Goal: Task Accomplishment & Management: Contribute content

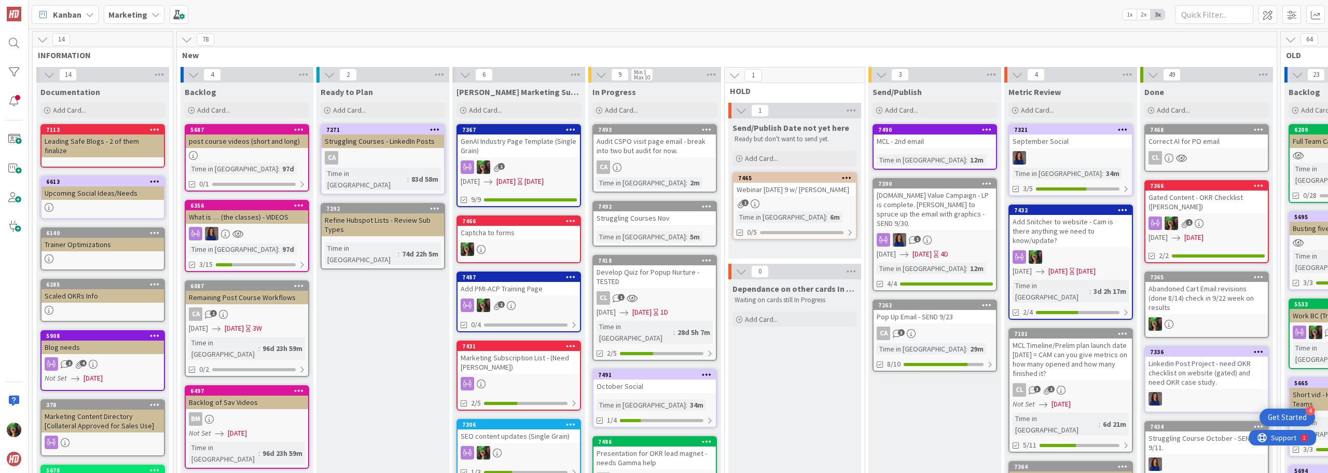
scroll to position [0, 164]
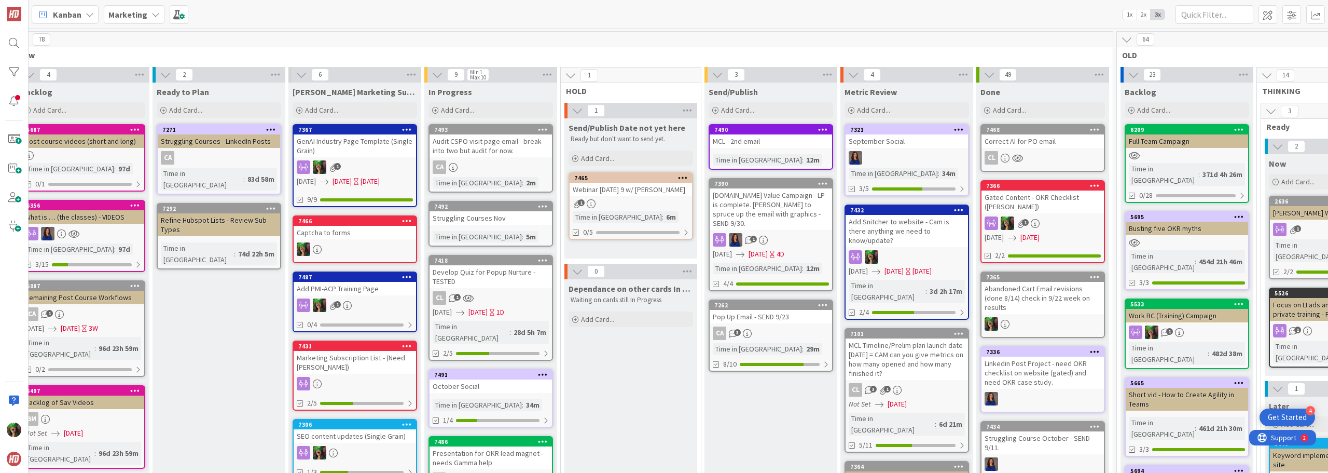
click at [143, 13] on b "Marketing" at bounding box center [127, 14] width 39 height 10
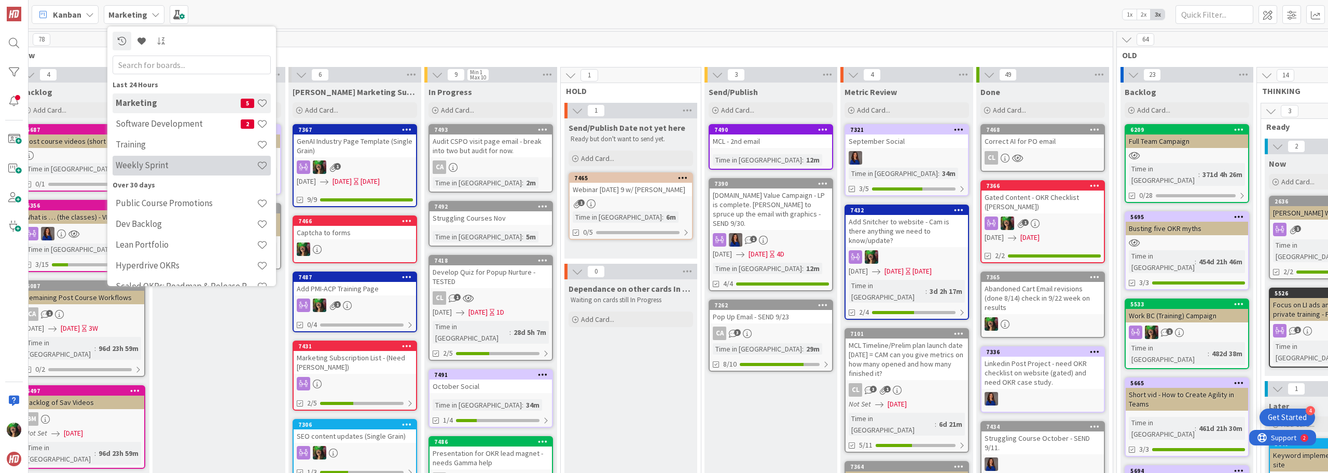
click at [172, 159] on div "Weekly Sprint" at bounding box center [192, 166] width 158 height 20
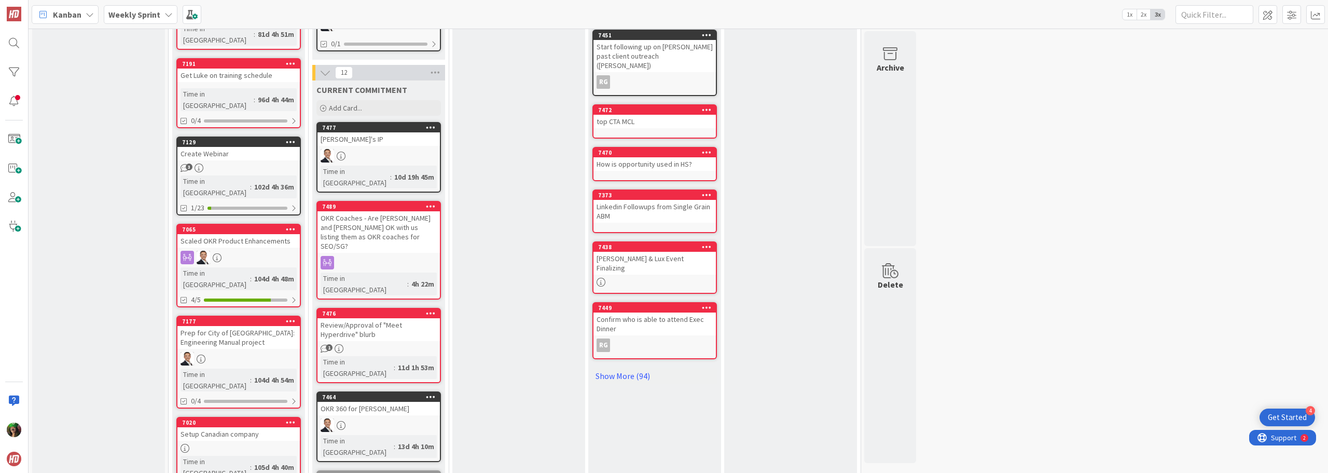
scroll to position [415, 0]
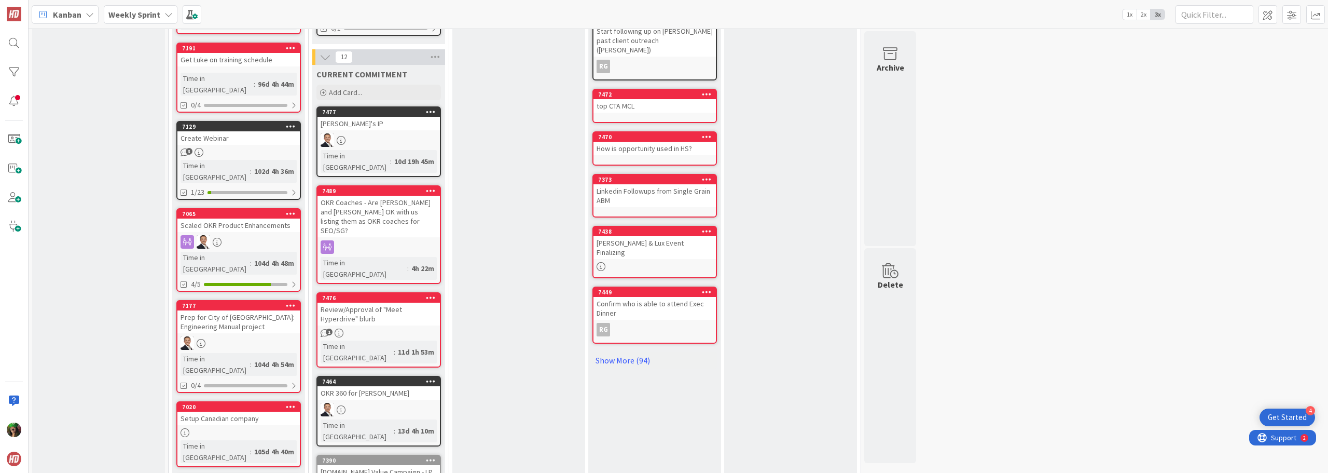
click at [374, 302] on div "Review/Approval of "Meet Hyperdrive" blurb" at bounding box center [379, 313] width 122 height 23
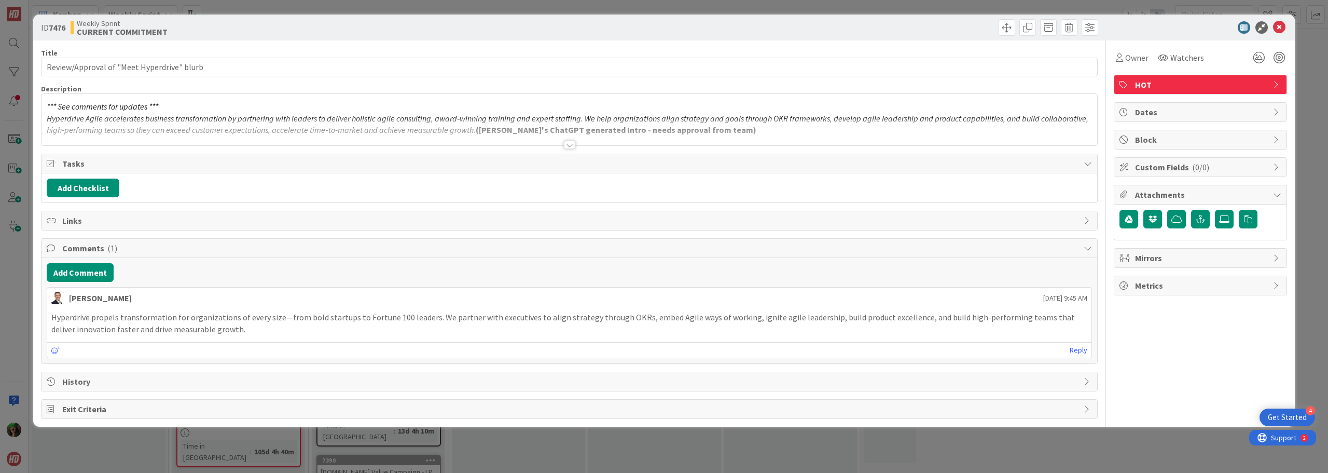
click at [322, 300] on div "[PERSON_NAME] [DATE] 9:45 AM" at bounding box center [569, 295] width 1044 height 17
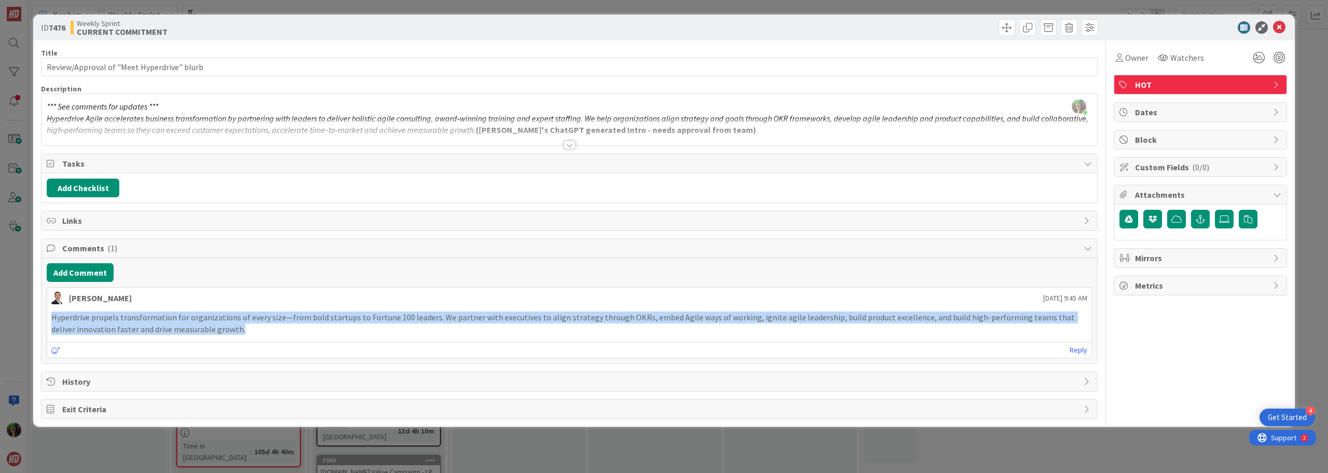
drag, startPoint x: 51, startPoint y: 315, endPoint x: 233, endPoint y: 334, distance: 183.0
click at [233, 334] on p "Hyperdrive propels transformation for organizations of every size—from bold sta…" at bounding box center [569, 322] width 1036 height 23
copy p "Hyperdrive propels transformation for organizations of every size—from bold sta…"
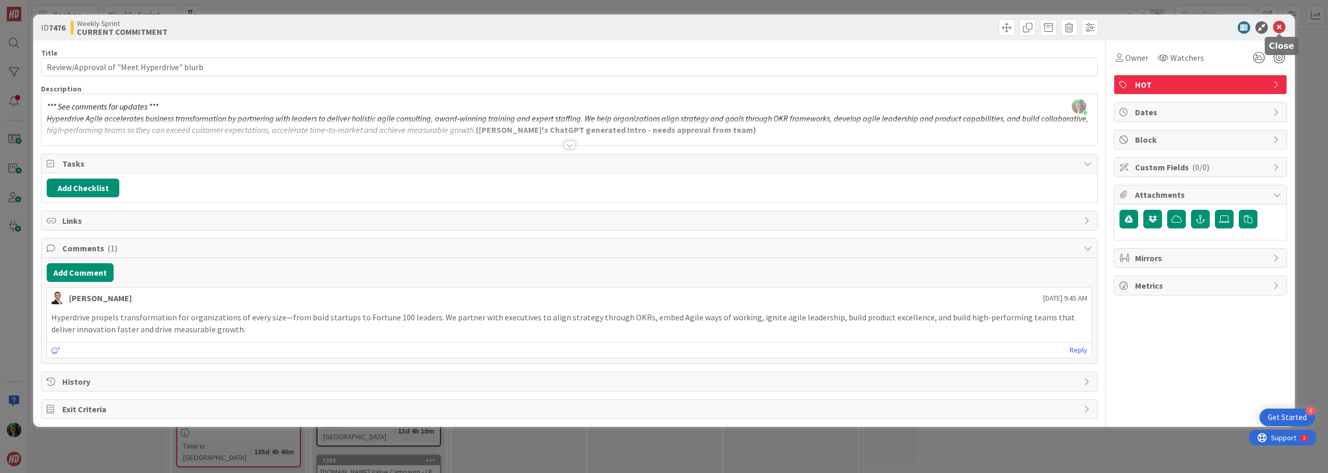
click at [1283, 25] on icon at bounding box center [1279, 27] width 12 height 12
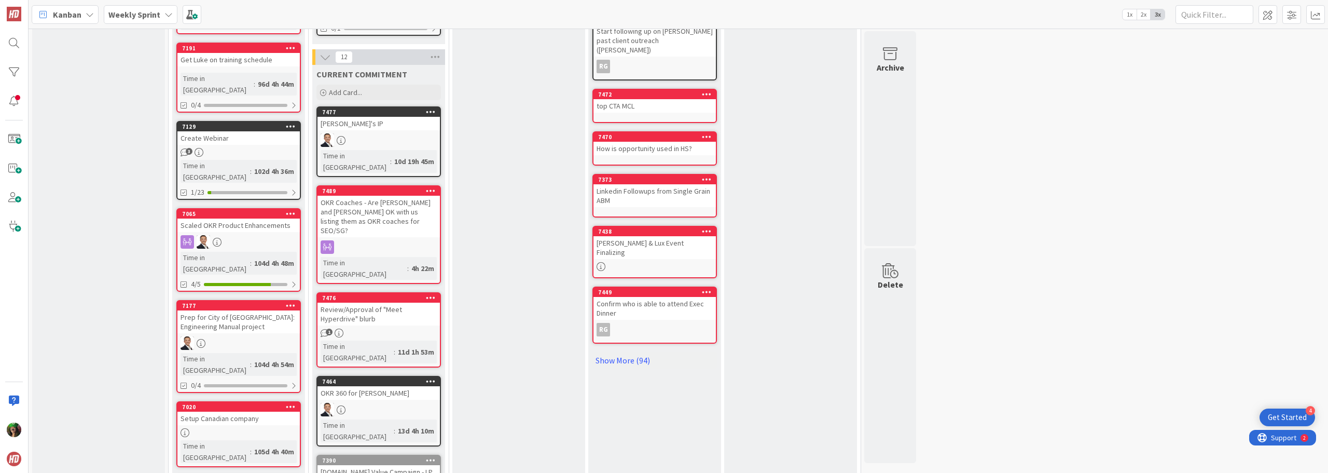
click at [141, 19] on b "Weekly Sprint" at bounding box center [134, 14] width 52 height 10
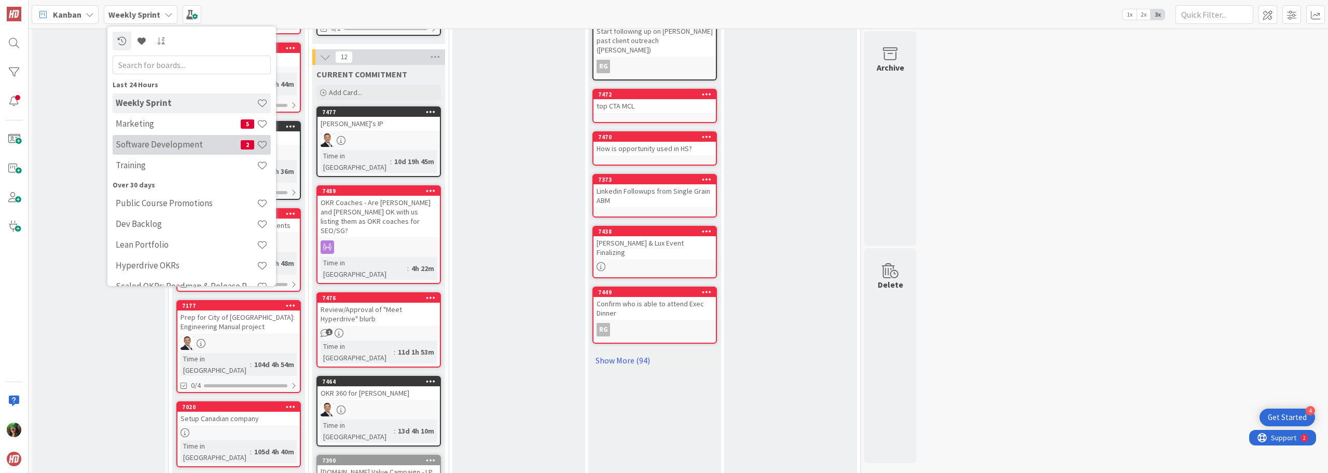
click at [155, 139] on div "Software Development 2" at bounding box center [192, 145] width 158 height 20
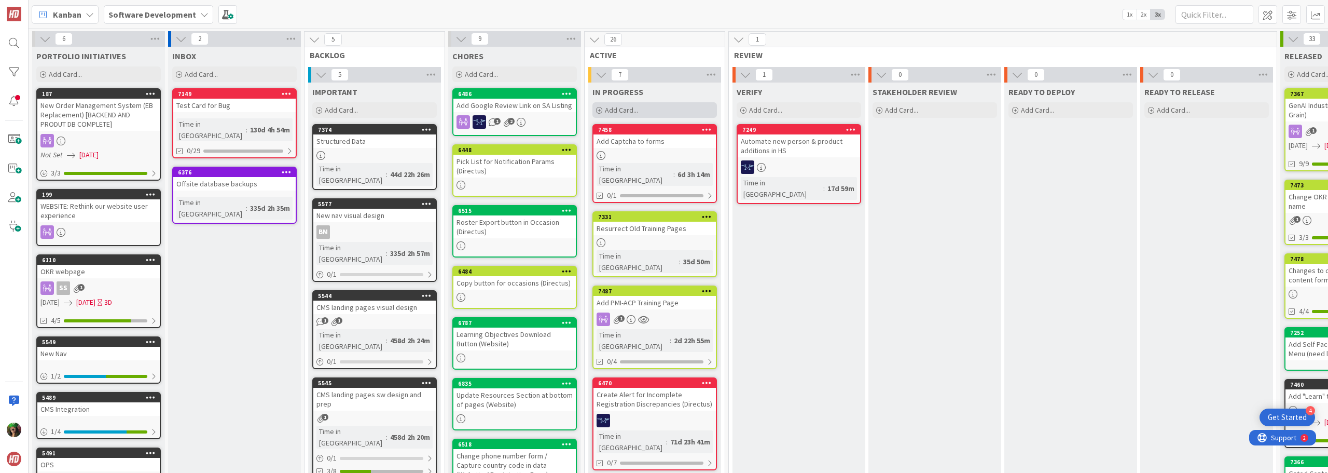
click at [635, 109] on span "Add Card..." at bounding box center [621, 109] width 33 height 9
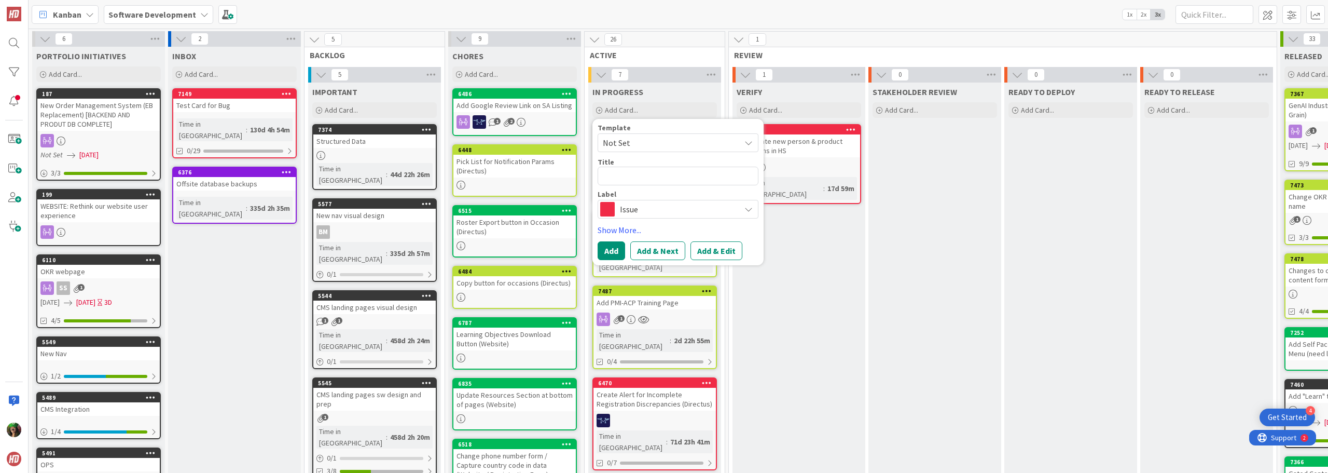
click at [644, 212] on span "Issue" at bounding box center [677, 209] width 115 height 15
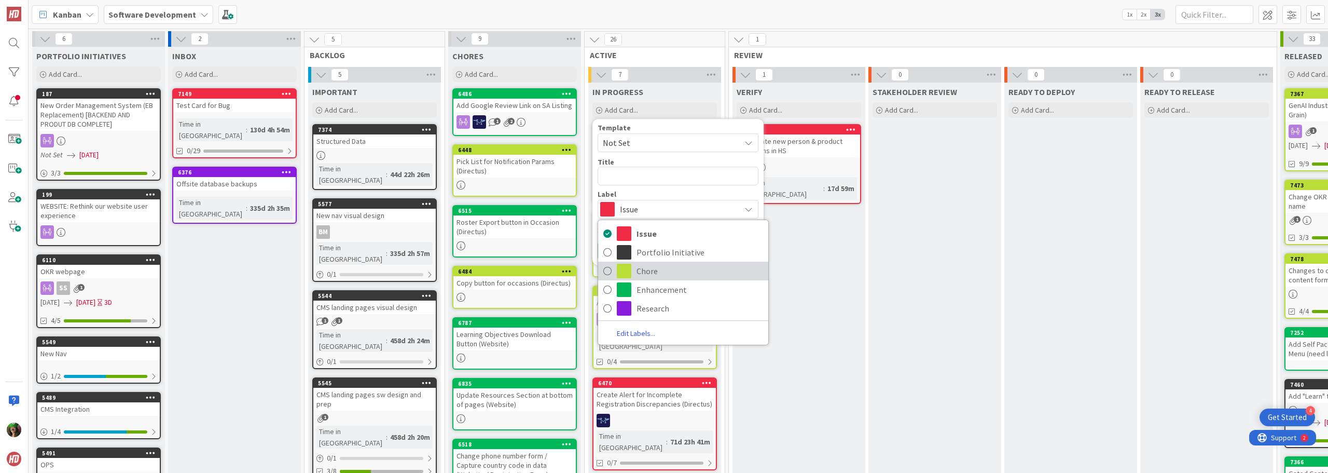
drag, startPoint x: 654, startPoint y: 266, endPoint x: 646, endPoint y: 212, distance: 54.4
click at [653, 264] on span "Chore" at bounding box center [700, 271] width 127 height 16
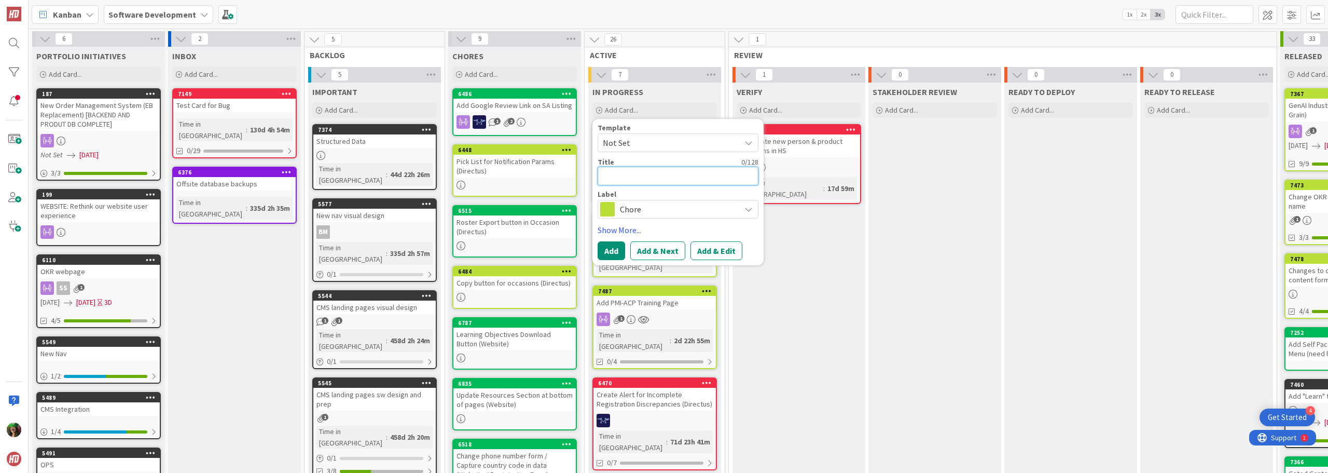
click at [637, 176] on textarea at bounding box center [678, 176] width 161 height 19
type textarea "x"
type textarea "M"
type textarea "x"
type textarea "Mee"
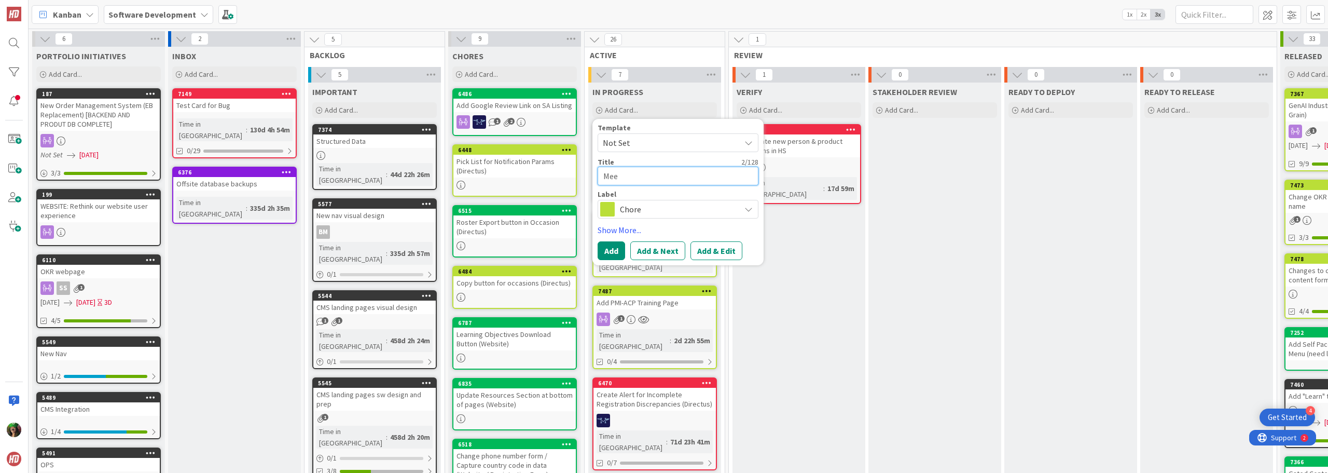
type textarea "x"
type textarea "Meet"
type textarea "x"
type textarea "[PERSON_NAME]"
type textarea "x"
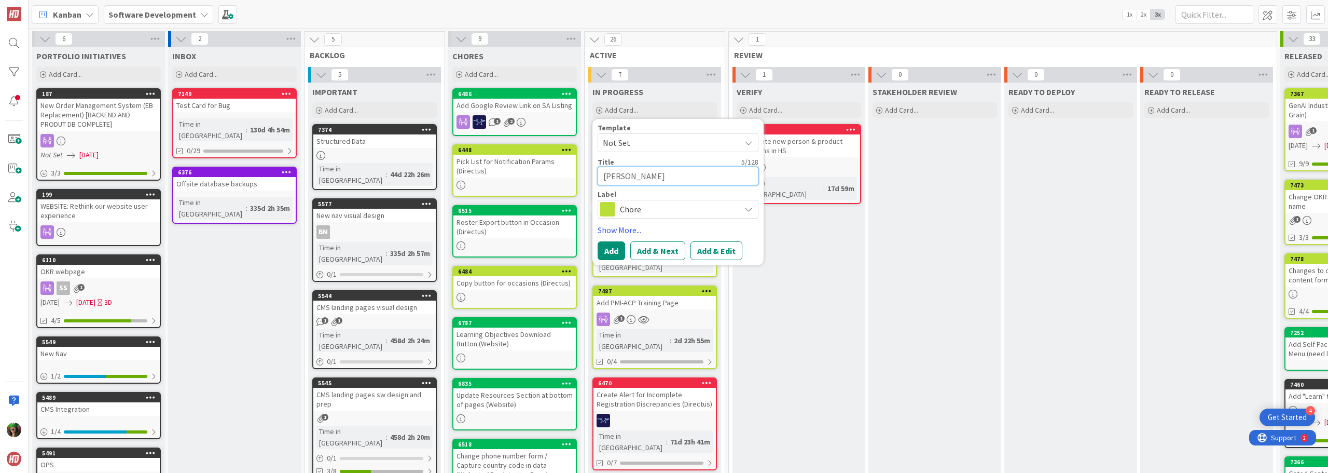
type textarea "Meet"
type textarea "x"
type textarea "Meet"
type textarea "x"
type textarea "Meet H"
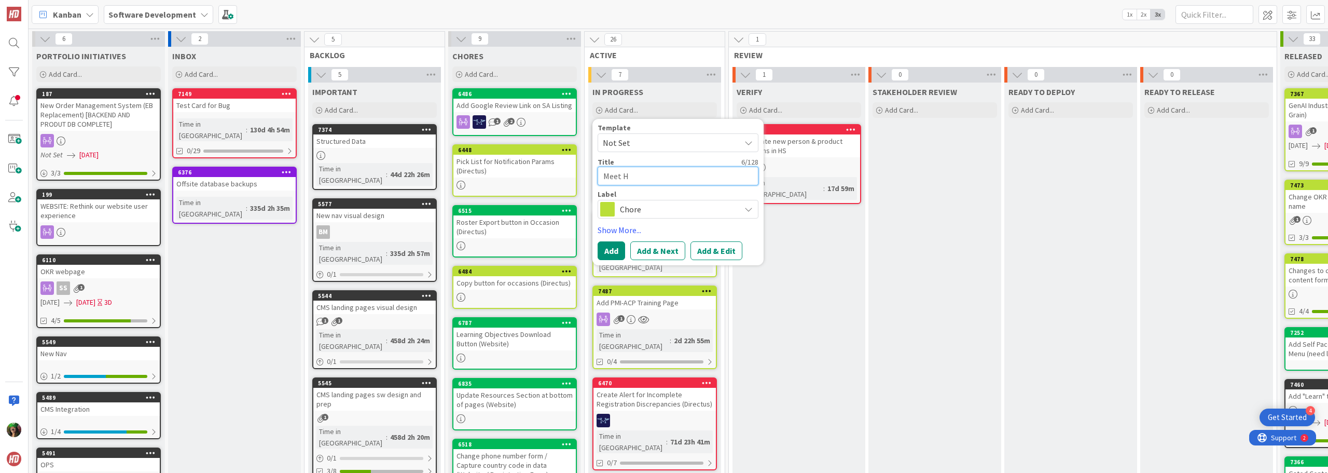
type textarea "x"
type textarea "Meet Hyp"
type textarea "x"
type textarea "Meet Hype"
type textarea "x"
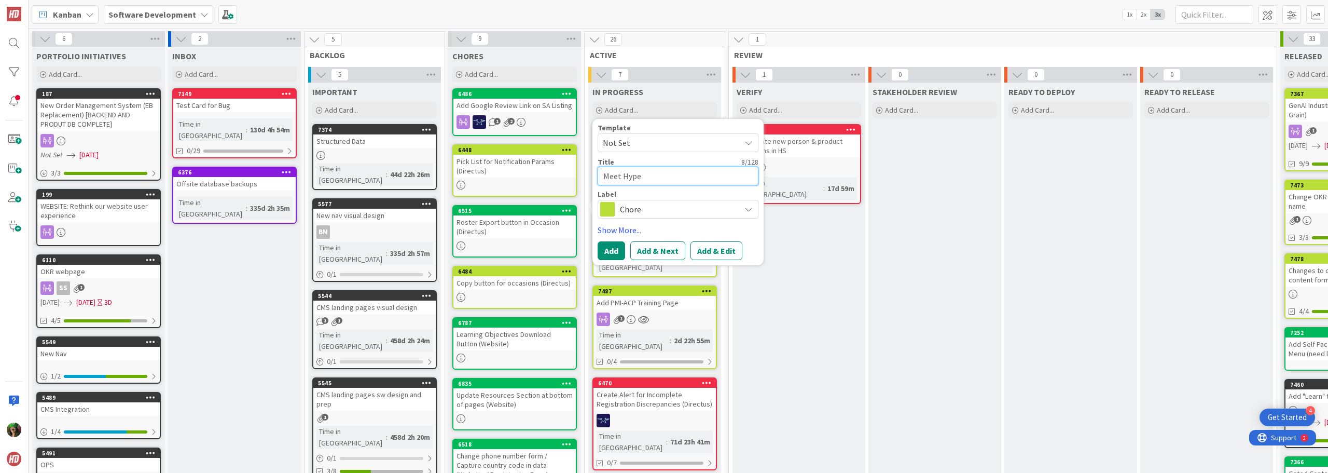
type textarea "Meet Hyper"
type textarea "x"
type textarea "Meet Hyperd"
type textarea "x"
type textarea "Meet Hyperdr"
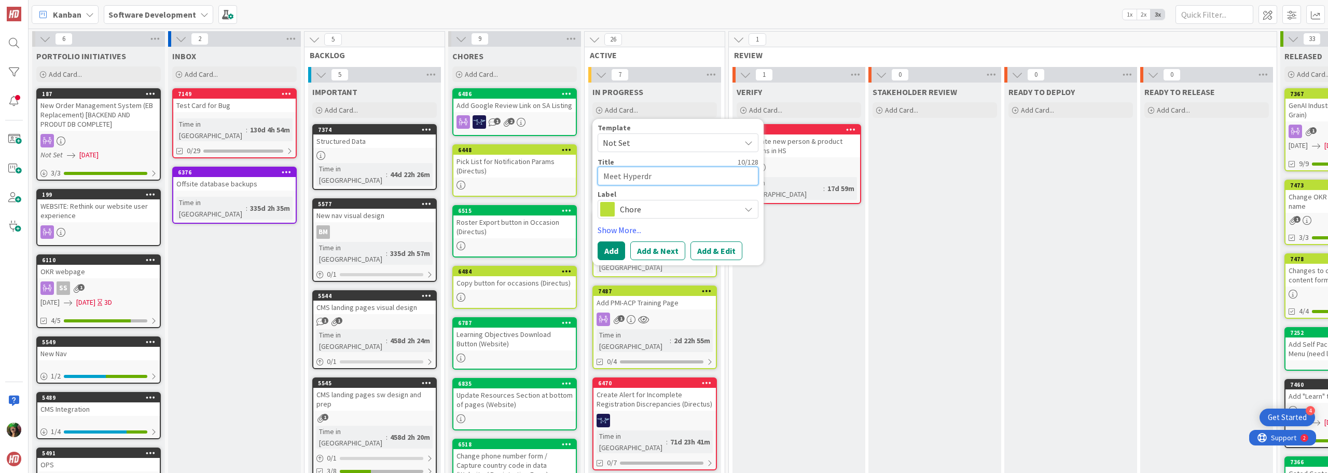
type textarea "x"
type textarea "Meet Hyperdri"
type textarea "x"
type textarea "Meet [PERSON_NAME]"
type textarea "x"
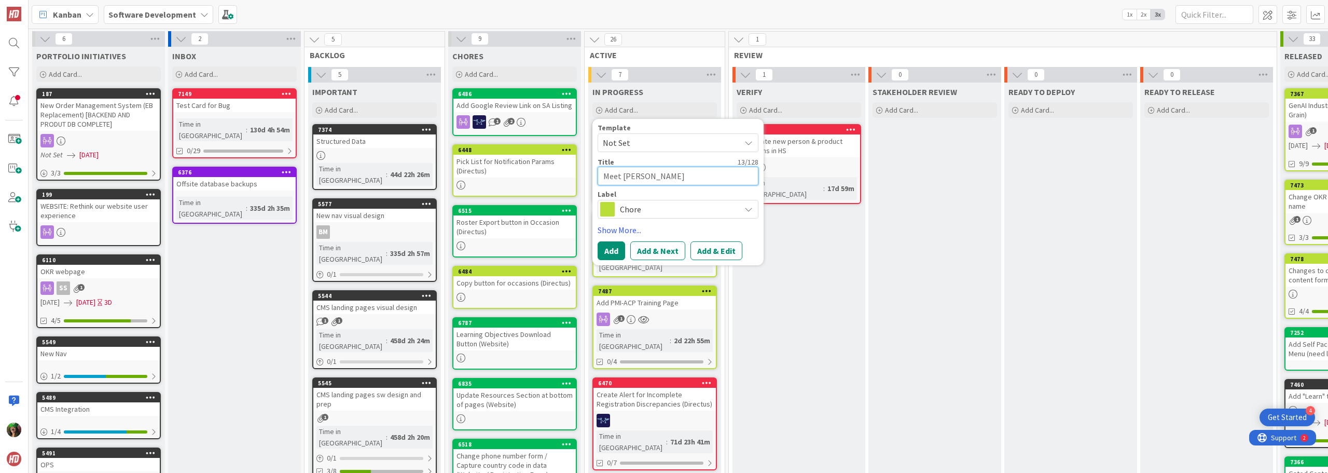
type textarea "Meet Hyperdrive"
type textarea "x"
type textarea "Meet Hyperdrive"
type textarea "x"
type textarea "Meet Hyperdrive L"
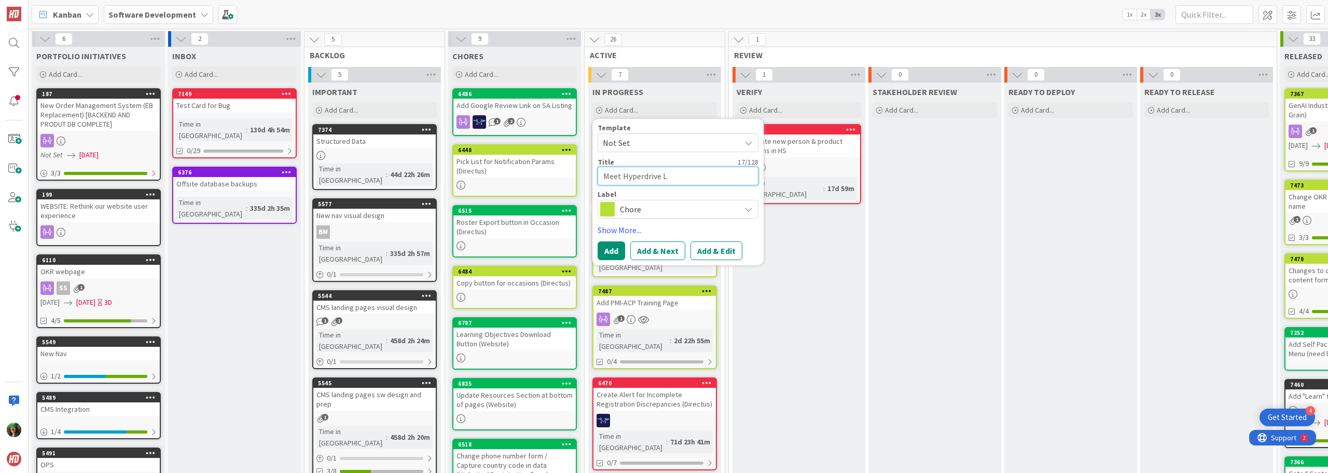
type textarea "x"
type textarea "Meet Hyperdrive"
type textarea "x"
type textarea "Meet Hyperdrive L"
type textarea "x"
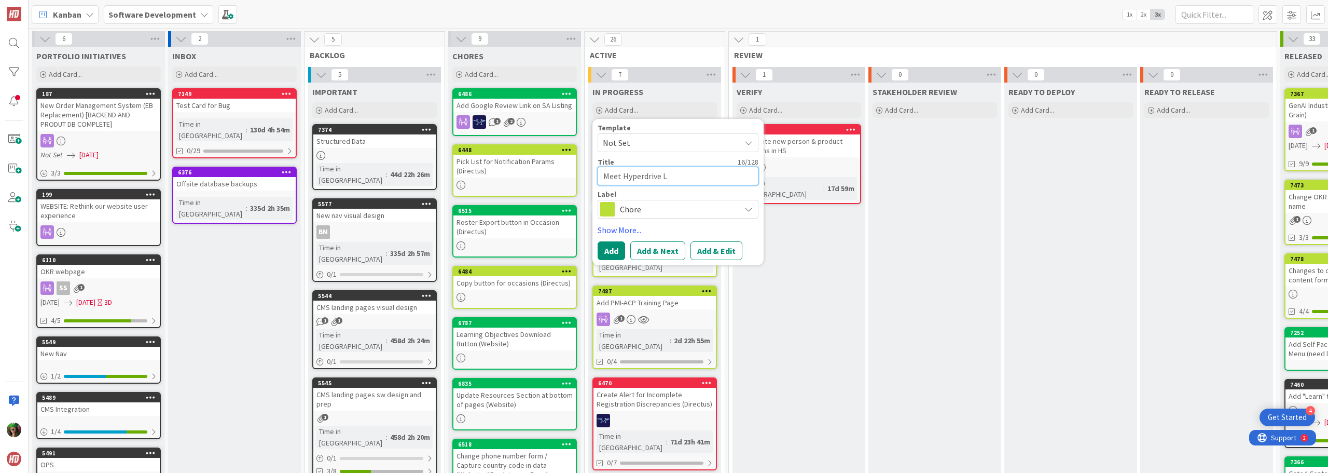
type textarea "Meet Hyperdrive Lb"
type textarea "x"
type textarea "Meet Hyperdrive Lbu"
type textarea "x"
type textarea "Meet Hyperdrive Lb"
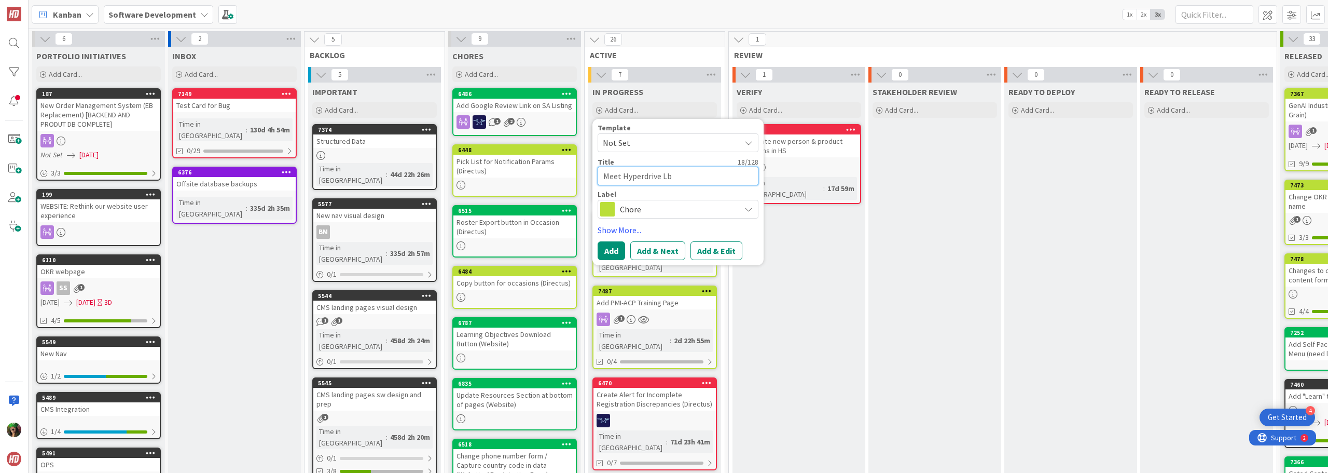
type textarea "x"
type textarea "Meet Hyperdrive L"
type textarea "x"
type textarea "Meet Hyperdrive"
type textarea "x"
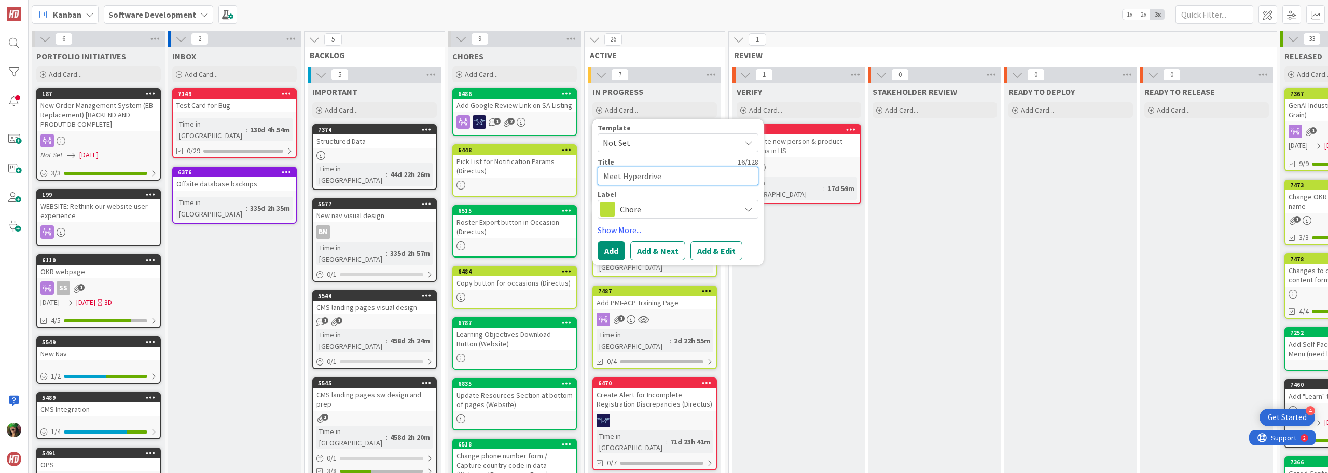
type textarea "Meet Hyperdrive B"
type textarea "x"
type textarea "Meet Hyperdrive Bl"
type textarea "x"
type textarea "Meet Hyperdrive Blu"
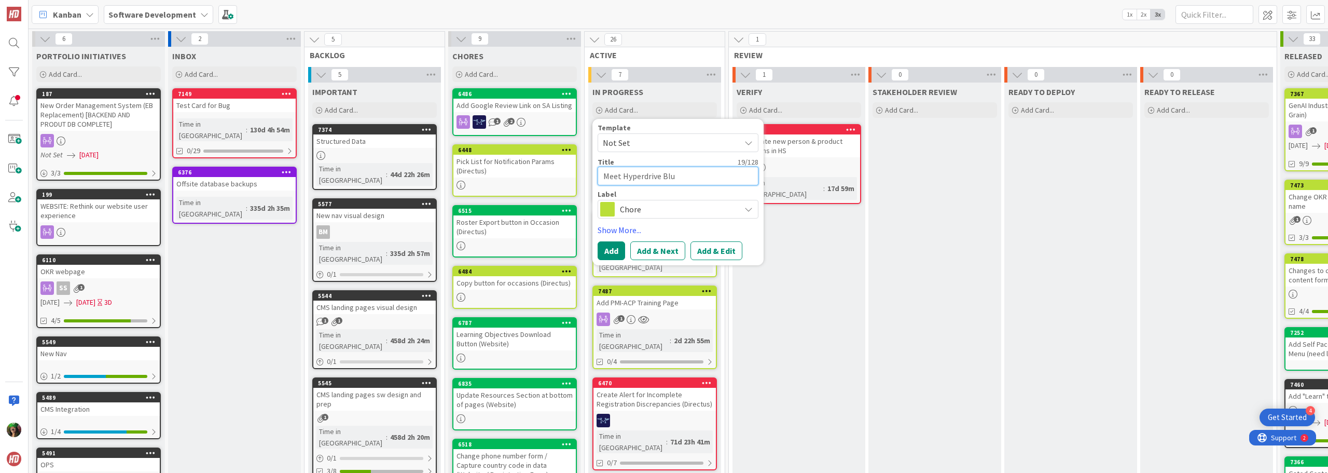
type textarea "x"
type textarea "Meet Hyperdrive Blur"
type textarea "x"
type textarea "Meet Hyperdrive Blurb"
click at [718, 249] on button "Add & Edit" at bounding box center [717, 250] width 52 height 19
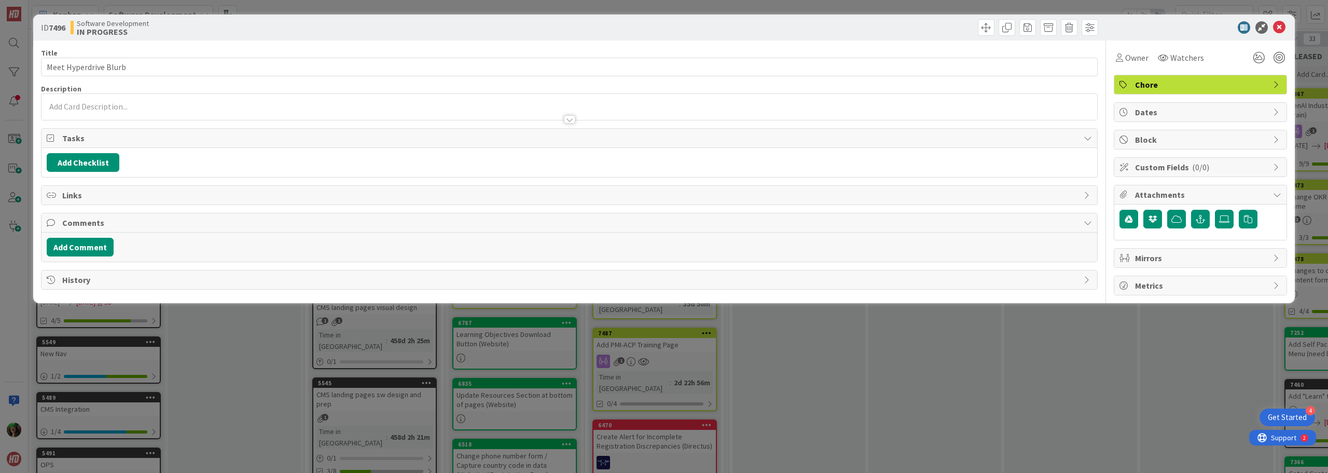
click at [207, 106] on p at bounding box center [569, 107] width 1045 height 12
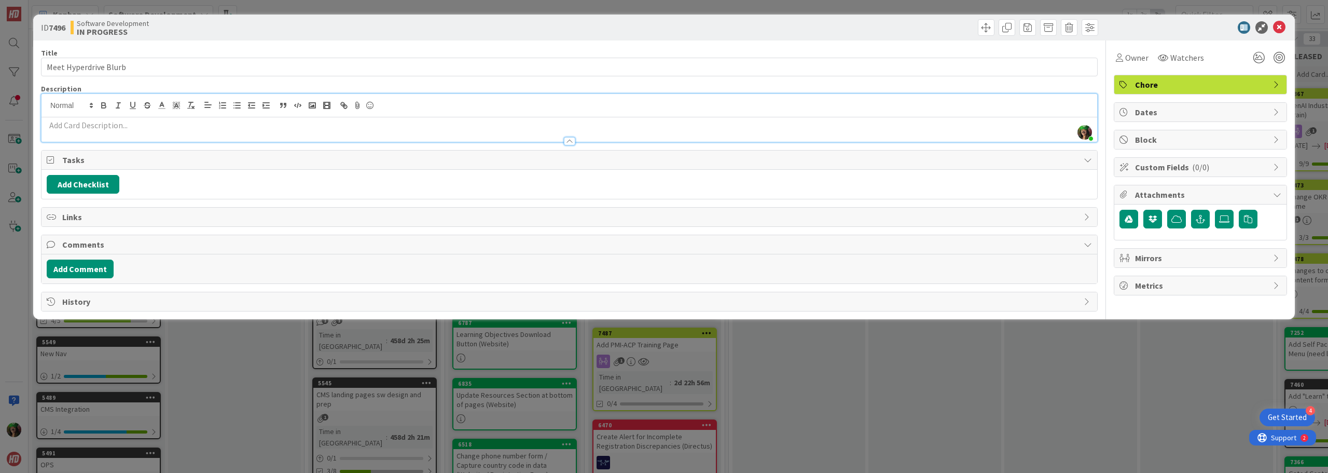
click at [206, 131] on div at bounding box center [570, 136] width 1056 height 11
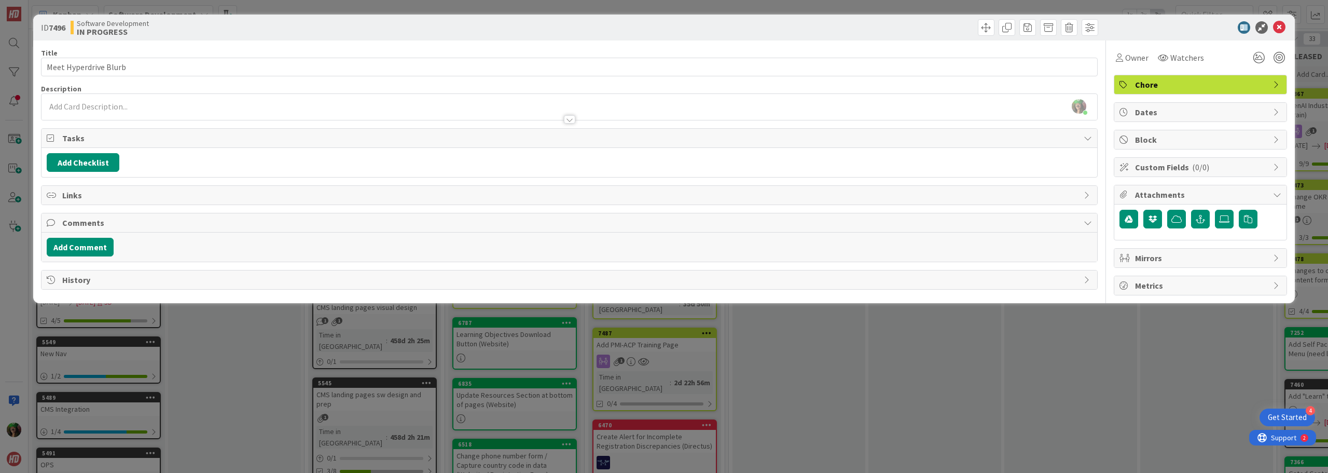
click at [176, 106] on p at bounding box center [569, 107] width 1045 height 12
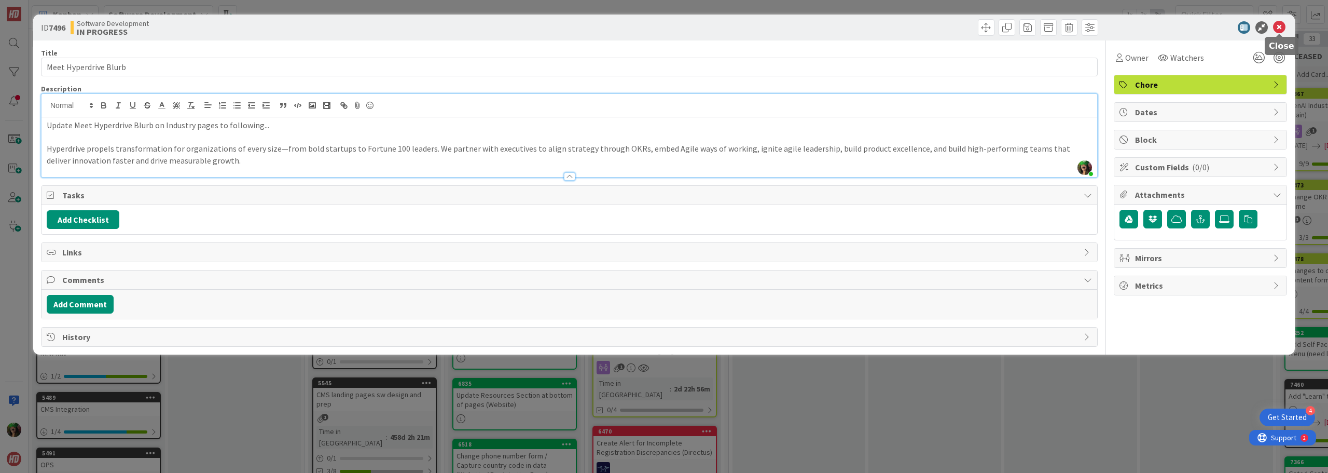
click at [1278, 29] on icon at bounding box center [1279, 27] width 12 height 12
